Goal: Task Accomplishment & Management: Complete application form

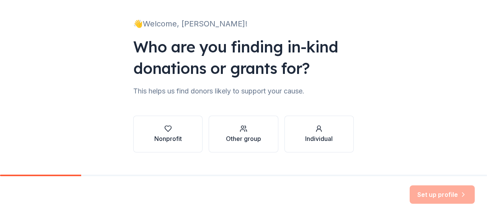
scroll to position [56, 0]
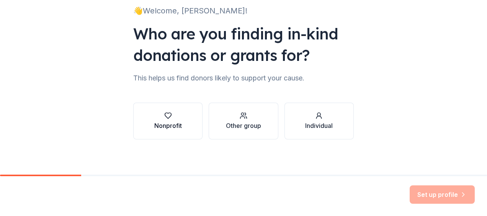
click at [176, 122] on div "Nonprofit" at bounding box center [168, 125] width 28 height 9
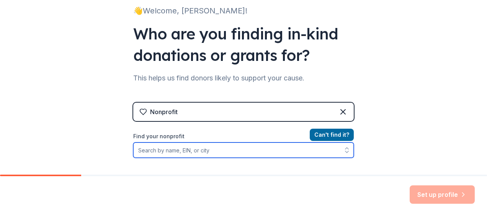
click at [166, 152] on input "Find your nonprofit" at bounding box center [243, 149] width 220 height 15
type input "[GEOGRAPHIC_DATA]"
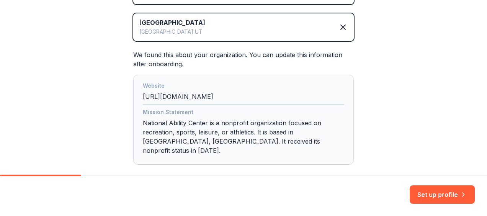
scroll to position [205, 0]
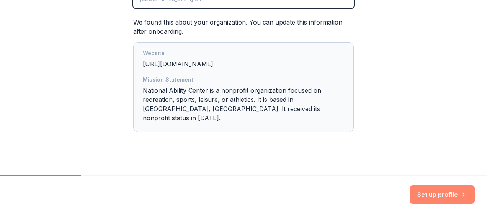
click at [434, 193] on button "Set up profile" at bounding box center [441, 194] width 65 height 18
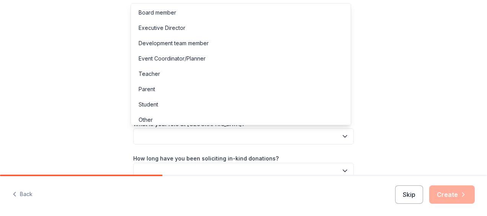
click at [249, 136] on button "button" at bounding box center [243, 136] width 220 height 16
click at [233, 41] on div "Development team member" at bounding box center [240, 43] width 216 height 15
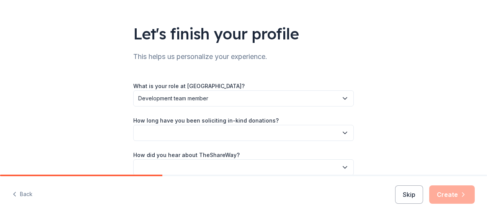
scroll to position [39, 0]
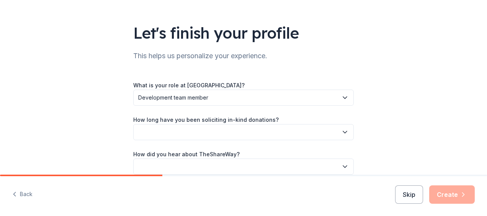
click at [164, 131] on button "button" at bounding box center [243, 132] width 220 height 16
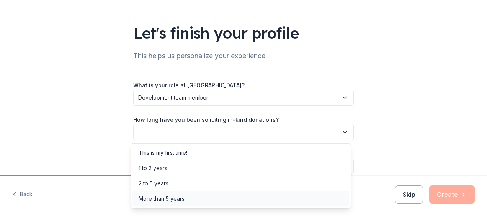
click at [153, 194] on div "More than 5 years" at bounding box center [161, 198] width 46 height 9
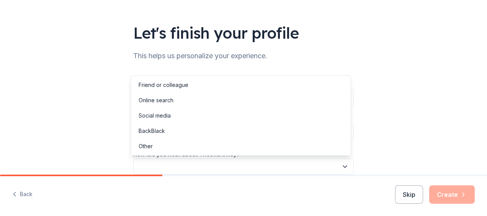
click at [155, 164] on button "button" at bounding box center [243, 166] width 220 height 16
click at [171, 90] on div "Friend or colleague" at bounding box center [240, 84] width 216 height 15
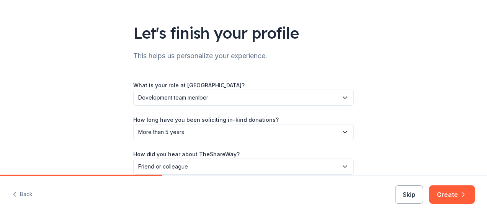
scroll to position [75, 0]
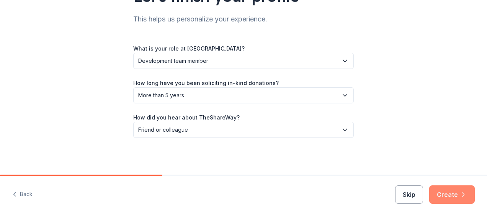
click at [443, 192] on button "Create" at bounding box center [452, 194] width 46 height 18
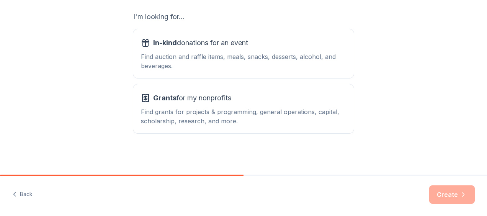
scroll to position [118, 0]
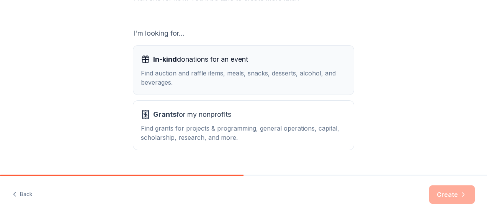
click at [189, 62] on span "In-kind donations for an event" at bounding box center [200, 59] width 95 height 12
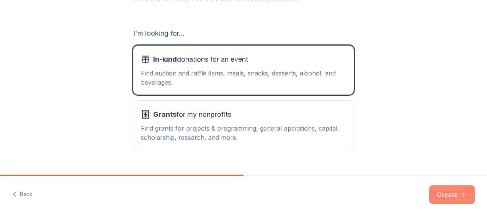
click at [448, 187] on button "Create" at bounding box center [452, 194] width 46 height 18
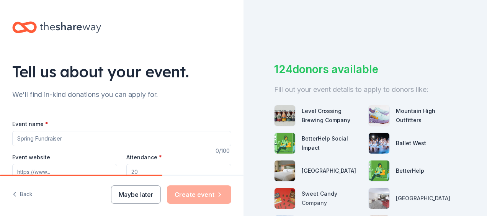
click at [106, 136] on input "Event name *" at bounding box center [121, 138] width 219 height 15
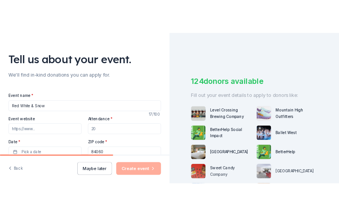
scroll to position [35, 0]
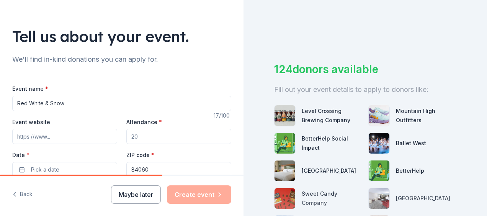
type input "Red White & Snow"
click at [86, 135] on input "Event website" at bounding box center [64, 136] width 105 height 15
type input "[DOMAIN_NAME]"
click at [164, 139] on input "Attendance *" at bounding box center [178, 136] width 105 height 15
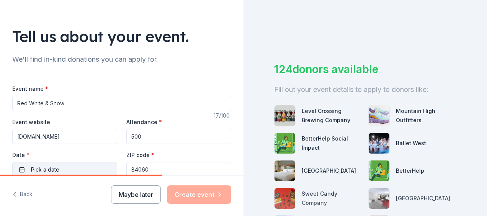
type input "500"
click at [65, 171] on button "Pick a date" at bounding box center [64, 169] width 105 height 15
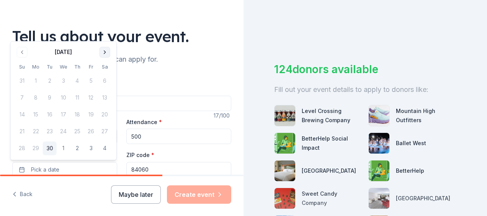
click at [101, 50] on button "Go to next month" at bounding box center [104, 52] width 11 height 11
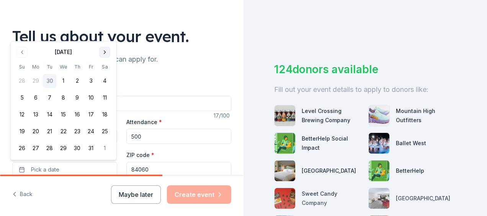
click at [101, 50] on button "Go to next month" at bounding box center [104, 52] width 11 height 11
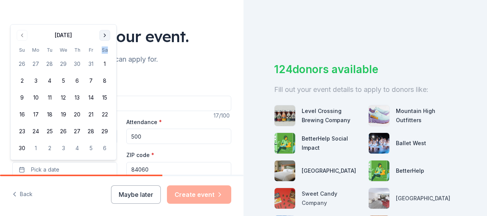
click at [101, 50] on th "Sa" at bounding box center [105, 50] width 14 height 8
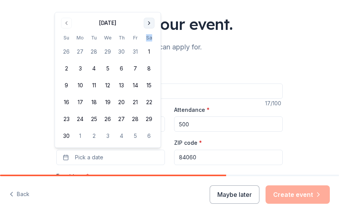
click at [146, 22] on button "Go to next month" at bounding box center [149, 23] width 11 height 11
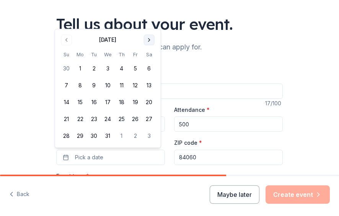
click at [146, 22] on div "Tell us about your event." at bounding box center [169, 23] width 226 height 21
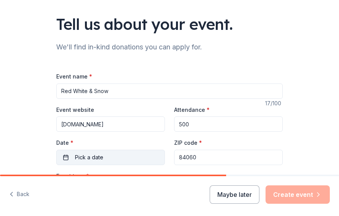
click at [96, 157] on span "Pick a date" at bounding box center [89, 157] width 28 height 9
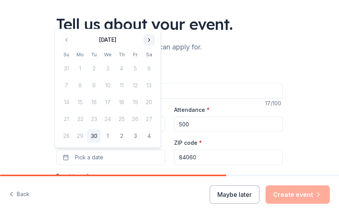
click at [148, 40] on button "Go to next month" at bounding box center [149, 39] width 11 height 11
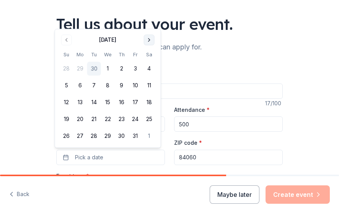
click at [148, 40] on button "Go to next month" at bounding box center [149, 39] width 11 height 11
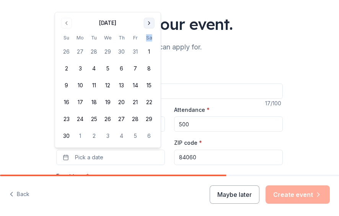
click at [148, 40] on th "Sa" at bounding box center [149, 38] width 14 height 8
drag, startPoint x: 148, startPoint y: 40, endPoint x: 148, endPoint y: 22, distance: 18.0
click at [148, 22] on button "Go to next month" at bounding box center [149, 23] width 11 height 11
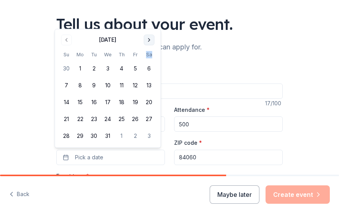
click at [147, 38] on button "Go to next month" at bounding box center [149, 39] width 11 height 11
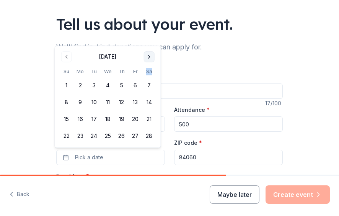
click at [147, 38] on div "Tell us about your event. We'll find in-kind donations you can apply for. Event…" at bounding box center [169, 213] width 245 height 497
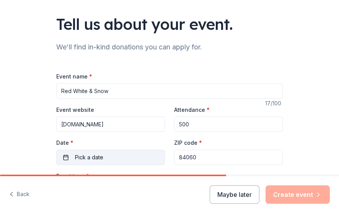
click at [99, 153] on span "Pick a date" at bounding box center [89, 157] width 28 height 9
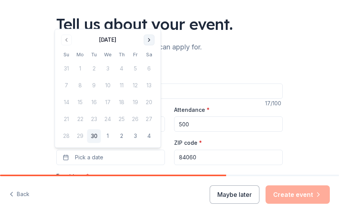
click at [149, 40] on button "Go to next month" at bounding box center [149, 39] width 11 height 11
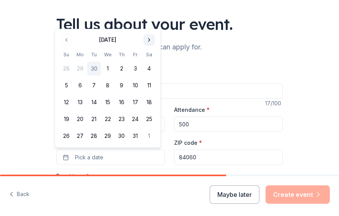
click at [149, 40] on button "Go to next month" at bounding box center [149, 39] width 11 height 11
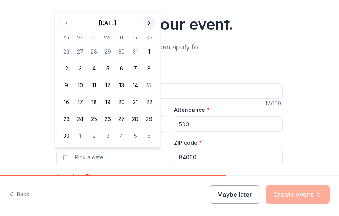
click at [148, 21] on button "Go to next month" at bounding box center [149, 23] width 11 height 11
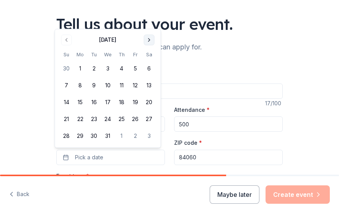
click at [147, 37] on button "Go to next month" at bounding box center [149, 39] width 11 height 11
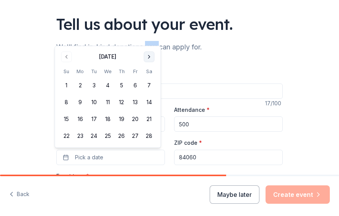
click at [147, 37] on div "Tell us about your event. We'll find in-kind donations you can apply for. Event…" at bounding box center [169, 213] width 245 height 497
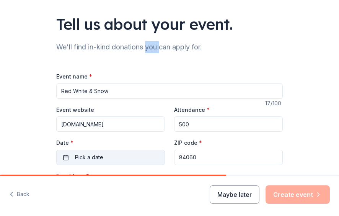
click at [101, 155] on button "Pick a date" at bounding box center [110, 157] width 109 height 15
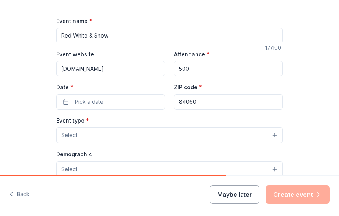
scroll to position [94, 0]
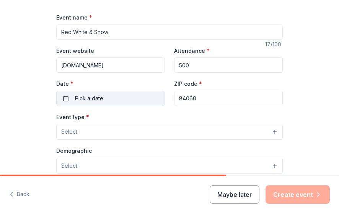
click at [94, 94] on span "Pick a date" at bounding box center [89, 98] width 28 height 9
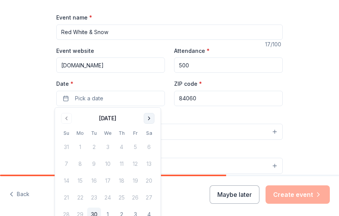
click at [148, 120] on button "Go to next month" at bounding box center [149, 118] width 11 height 11
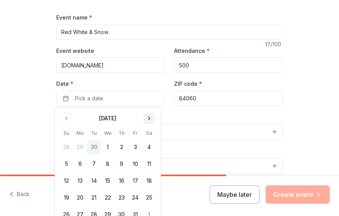
click at [148, 120] on button "Go to next month" at bounding box center [149, 118] width 11 height 11
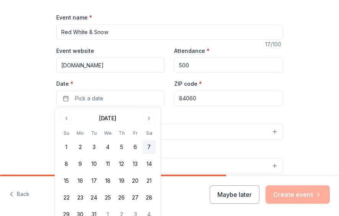
click at [147, 145] on button "7" at bounding box center [149, 147] width 14 height 14
click at [306, 112] on div "Tell us about your event. We'll find in-kind donations you can apply for. Event…" at bounding box center [169, 154] width 339 height 497
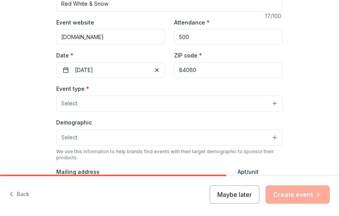
scroll to position [129, 0]
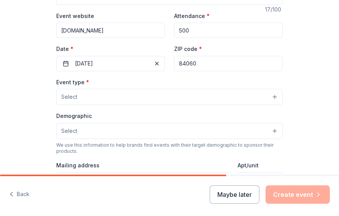
click at [124, 98] on button "Select" at bounding box center [169, 97] width 226 height 16
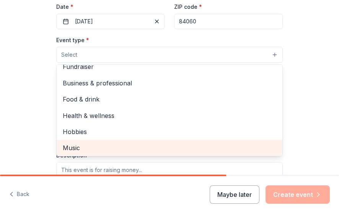
scroll to position [0, 0]
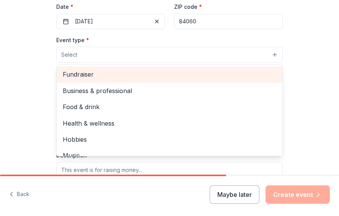
click at [98, 73] on span "Fundraiser" at bounding box center [169, 74] width 213 height 10
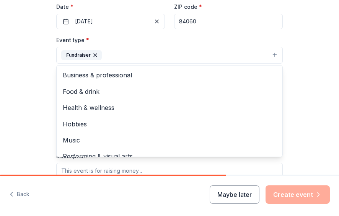
click at [308, 87] on div "Tell us about your event. We'll find in-kind donations you can apply for. Event…" at bounding box center [169, 78] width 339 height 498
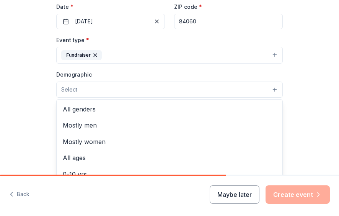
click at [108, 91] on button "Select" at bounding box center [169, 89] width 226 height 16
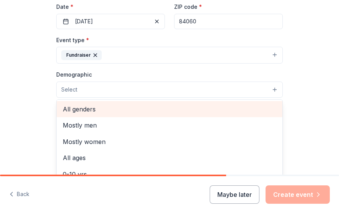
click at [80, 107] on span "All genders" at bounding box center [169, 109] width 213 height 10
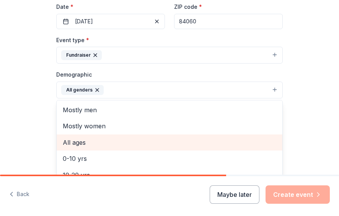
click at [76, 138] on span "All ages" at bounding box center [169, 142] width 213 height 10
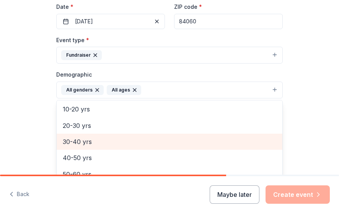
scroll to position [90, 0]
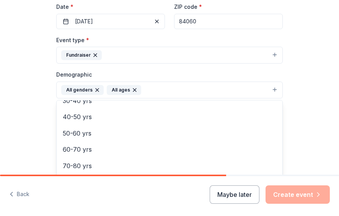
click at [305, 115] on div "Tell us about your event. We'll find in-kind donations you can apply for. Event…" at bounding box center [169, 78] width 339 height 498
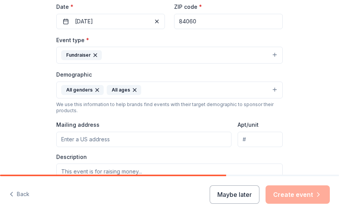
click at [118, 141] on input "Mailing address" at bounding box center [143, 139] width 175 height 15
type input "[STREET_ADDRESS]"
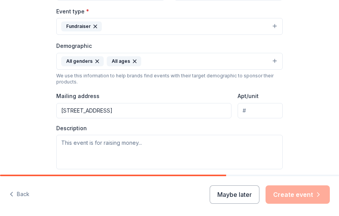
scroll to position [202, 0]
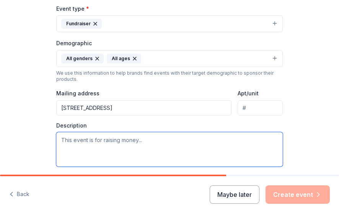
click at [132, 140] on textarea at bounding box center [169, 149] width 226 height 34
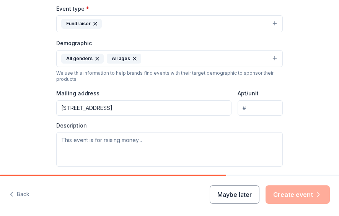
click at [289, 140] on div "Tell us about your event. We'll find in-kind donations you can apply for. Event…" at bounding box center [169, 47] width 339 height 498
